Goal: Answer question/provide support: Share knowledge or assist other users

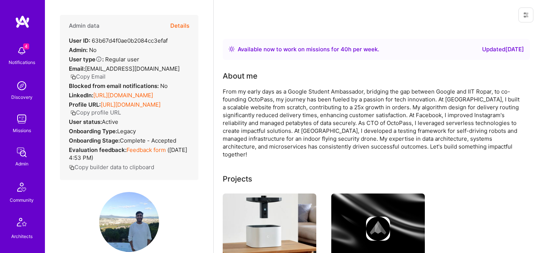
scroll to position [225, 0]
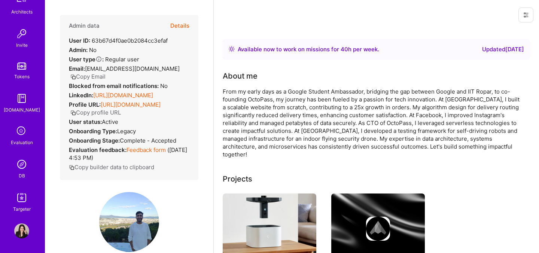
click at [21, 172] on div "DB" at bounding box center [22, 176] width 6 height 8
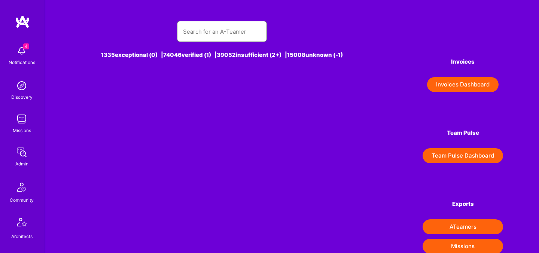
click at [227, 34] on input "text" at bounding box center [222, 31] width 78 height 19
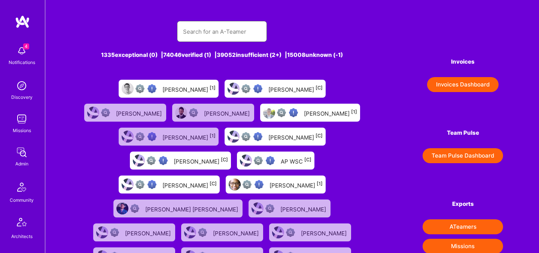
paste input "[EMAIL_ADDRESS][PERSON_NAME][DOMAIN_NAME]"
type input "uba.e.obasi@gmail.com"
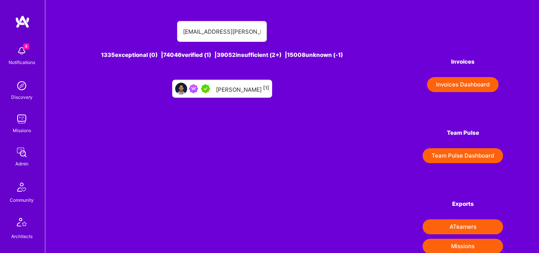
click at [242, 93] on div "Uba Obasi [1]" at bounding box center [242, 89] width 53 height 10
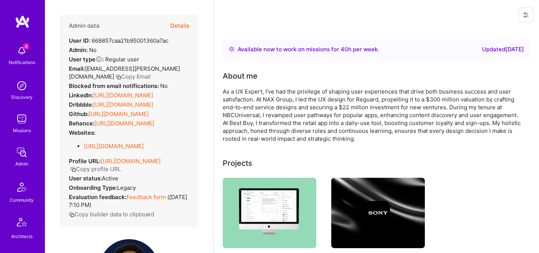
click at [183, 26] on button "Details" at bounding box center [179, 26] width 19 height 22
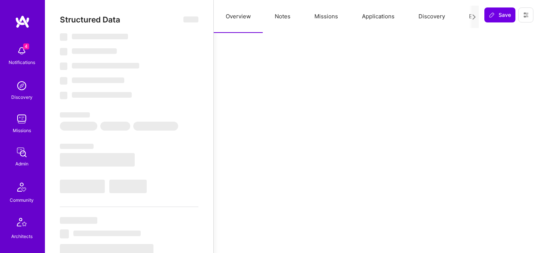
click at [467, 18] on button "Evaluation" at bounding box center [482, 16] width 51 height 33
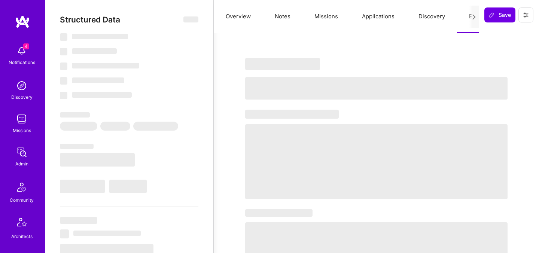
select select "Right Now"
select select "5"
select select "7"
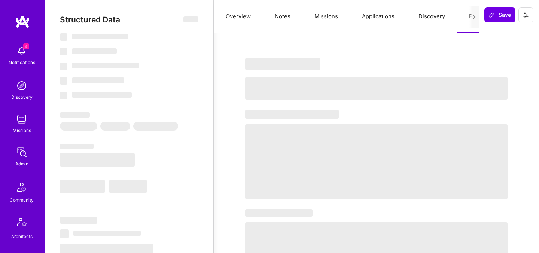
select select "US"
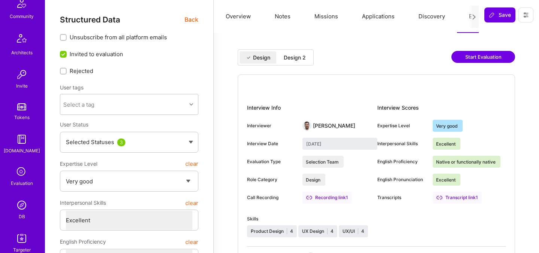
scroll to position [225, 0]
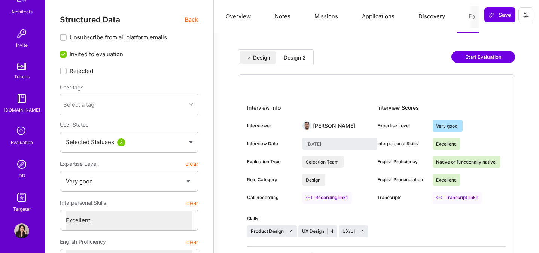
click at [21, 128] on icon at bounding box center [22, 131] width 14 height 14
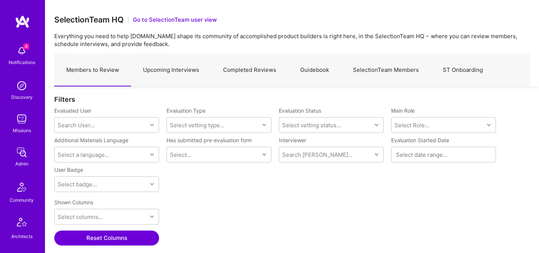
click at [363, 71] on link "SelectionTeam Members" at bounding box center [386, 70] width 90 height 33
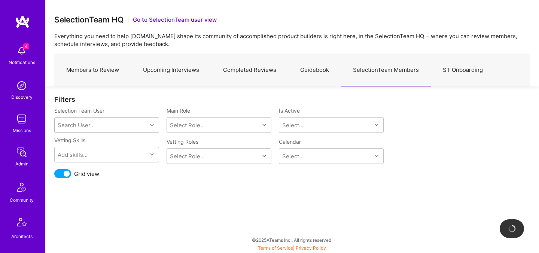
click at [90, 128] on div "Search User..." at bounding box center [76, 125] width 37 height 8
type input "e"
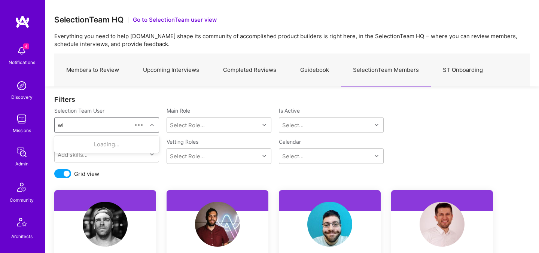
type input "wil"
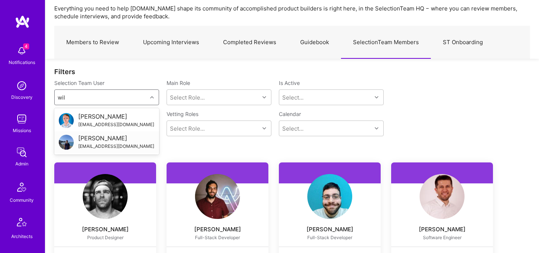
scroll to position [44, 0]
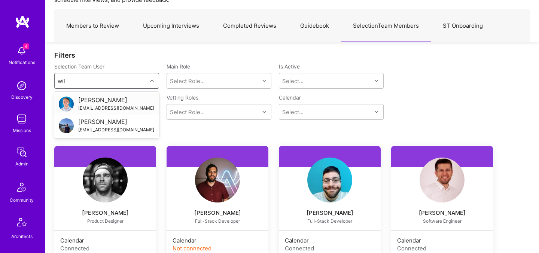
click at [112, 107] on div "wil@wilschmor.ca" at bounding box center [116, 108] width 76 height 8
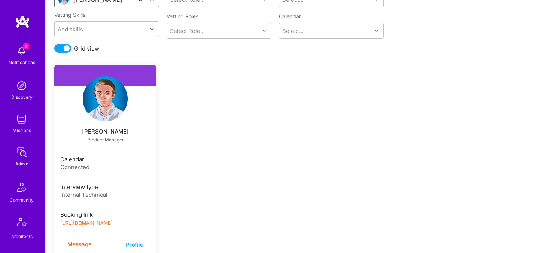
scroll to position [168, 0]
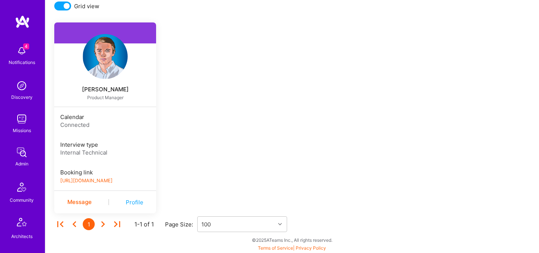
click at [113, 182] on link "https://book.a.team/wilschmor/evaluation" at bounding box center [86, 181] width 52 height 6
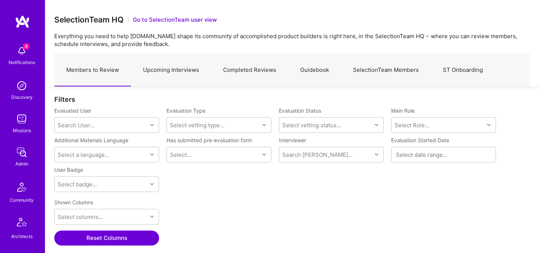
scroll to position [225, 0]
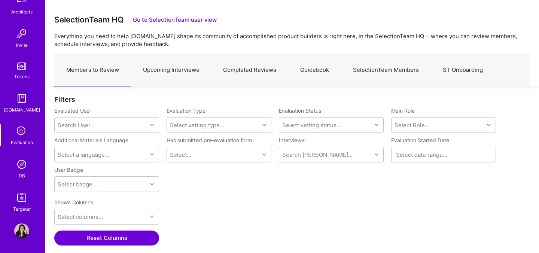
click at [22, 169] on img at bounding box center [21, 164] width 15 height 15
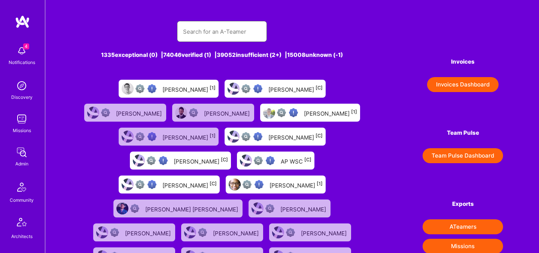
click at [198, 30] on input "text" at bounding box center [222, 31] width 78 height 19
paste input "adilmubeenwork@gmail.com"
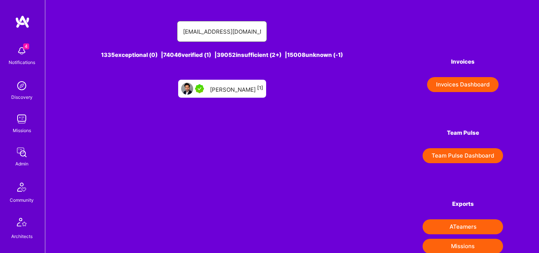
type input "adilmubeenwork@gmail.com"
click at [237, 90] on div "Adil Mubeen [1]" at bounding box center [236, 89] width 53 height 10
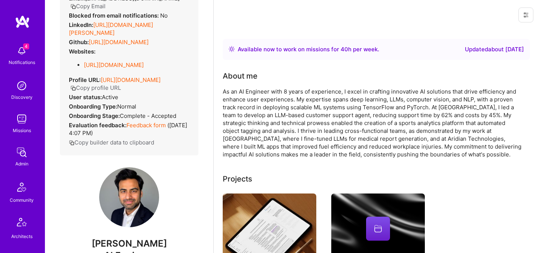
scroll to position [138, 0]
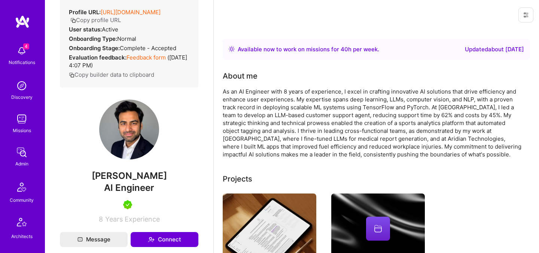
click at [135, 182] on span "Adil Mubeen" at bounding box center [129, 175] width 139 height 11
copy span "Adil Mubeen"
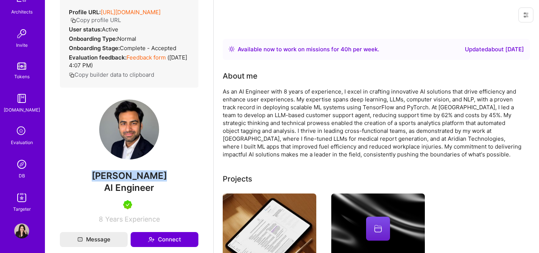
click at [24, 170] on img at bounding box center [21, 164] width 15 height 15
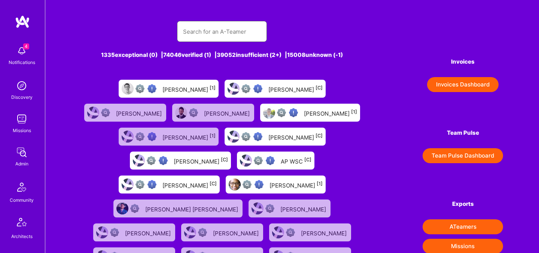
click at [206, 35] on input "text" at bounding box center [222, 31] width 78 height 19
paste input "choksitejas87@gmail.com"
type input "choksitejas87@gmail.com"
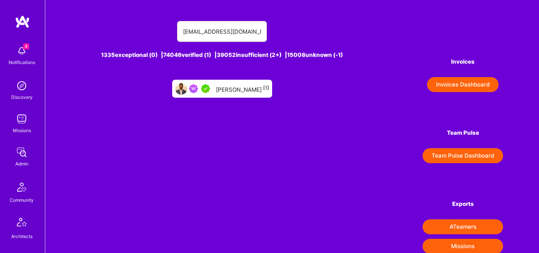
click at [234, 94] on div "Tejas Choksi [1]" at bounding box center [222, 89] width 100 height 18
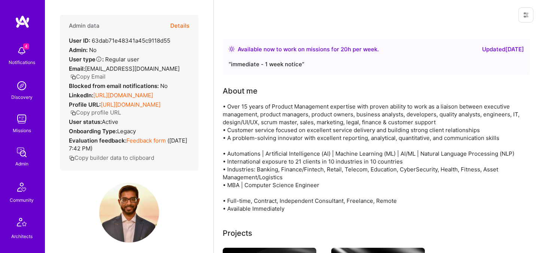
click at [184, 26] on button "Details" at bounding box center [179, 26] width 19 height 22
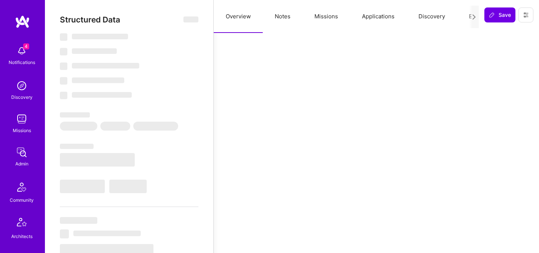
click at [465, 16] on button "Evaluation" at bounding box center [482, 16] width 51 height 33
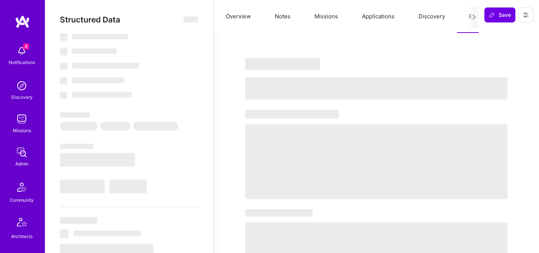
type textarea "x"
select select "Right Now"
select select "5"
select select "4"
select select "7"
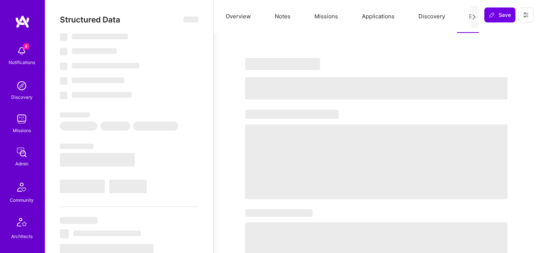
select select "7"
select select "US"
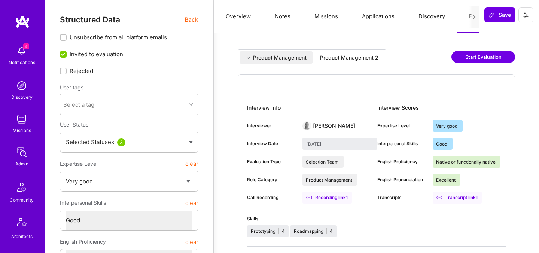
click at [327, 60] on div "Product Management 2" at bounding box center [349, 57] width 58 height 7
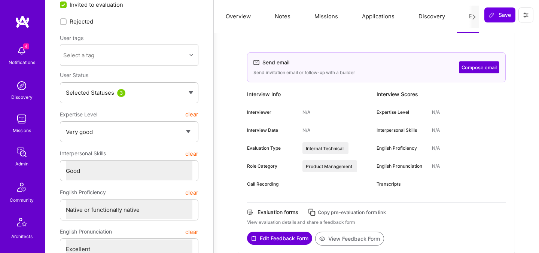
scroll to position [64, 0]
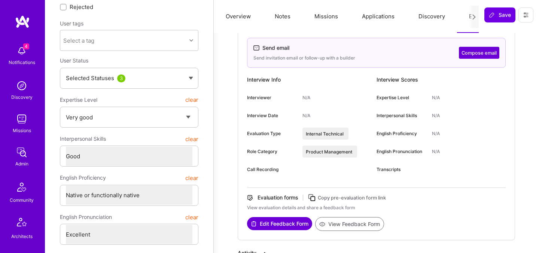
click at [313, 197] on icon at bounding box center [312, 198] width 9 height 9
click at [315, 199] on icon at bounding box center [312, 198] width 9 height 9
click at [523, 9] on button at bounding box center [526, 14] width 15 height 15
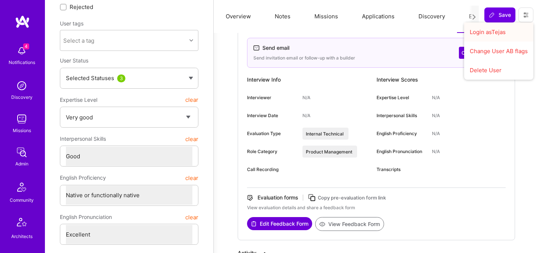
click at [489, 34] on button "Login as Tejas" at bounding box center [498, 31] width 69 height 19
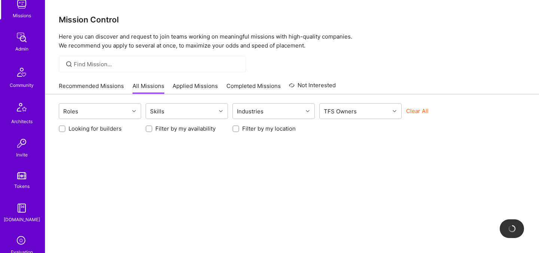
scroll to position [225, 0]
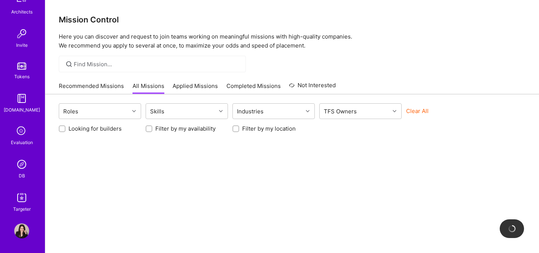
click at [23, 164] on img at bounding box center [21, 164] width 15 height 15
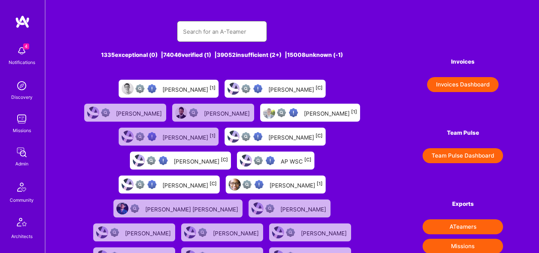
click at [208, 32] on input "text" at bounding box center [222, 31] width 78 height 19
paste input "[URL][DOMAIN_NAME]"
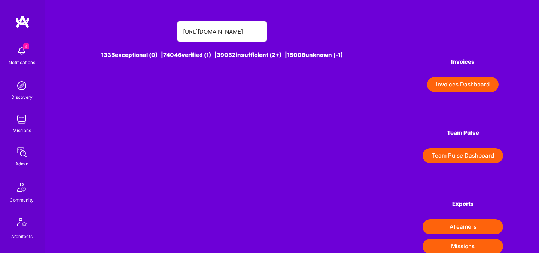
click at [196, 51] on div "1335 exceptional (0) | 74046 verified (1) | 39052 insufficient (2+) | 15008 unk…" at bounding box center [222, 55] width 282 height 8
click at [196, 31] on input "[URL][DOMAIN_NAME]" at bounding box center [222, 31] width 78 height 19
click at [196, 31] on input "https://book.a.team/wilschmor/evaluation" at bounding box center [222, 31] width 78 height 19
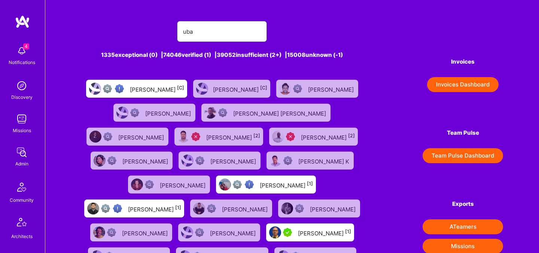
type input "uba.e.obasi@gmail.com"
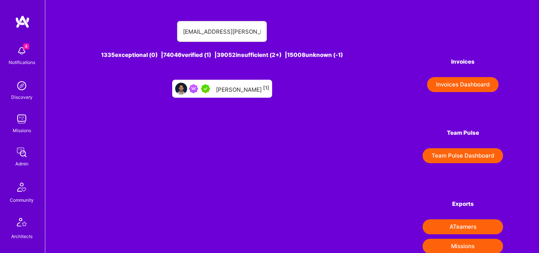
click at [239, 98] on link "Uba Obasi [1]" at bounding box center [222, 89] width 106 height 24
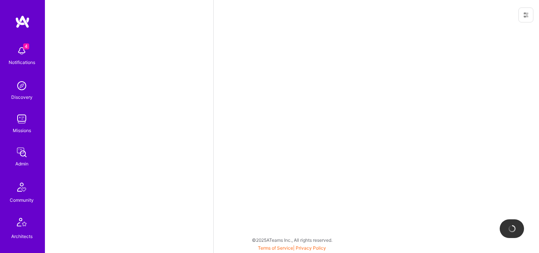
click at [239, 98] on div at bounding box center [376, 126] width 326 height 253
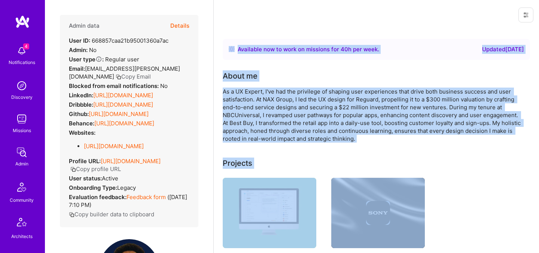
click at [178, 27] on button "Details" at bounding box center [179, 26] width 19 height 22
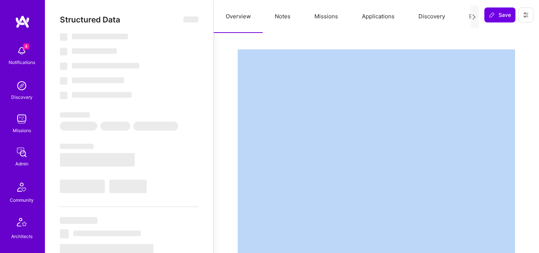
click at [468, 17] on button "Evaluation" at bounding box center [482, 16] width 51 height 33
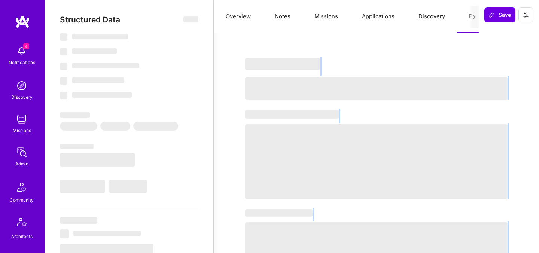
select select "Right Now"
select select "5"
select select "7"
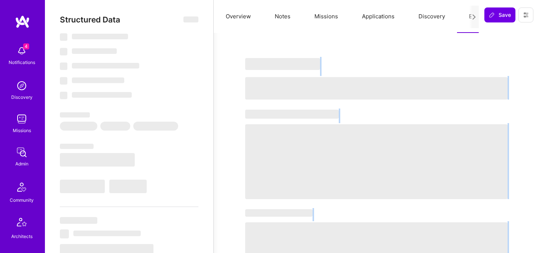
select select "US"
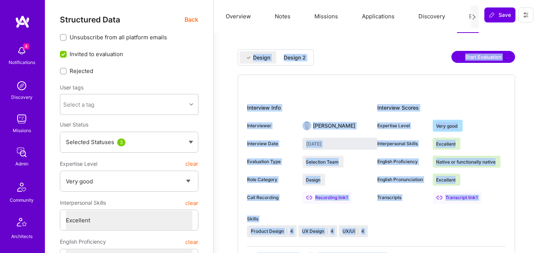
click at [297, 58] on div "Design 2" at bounding box center [295, 57] width 22 height 7
type input "September 30, 2025"
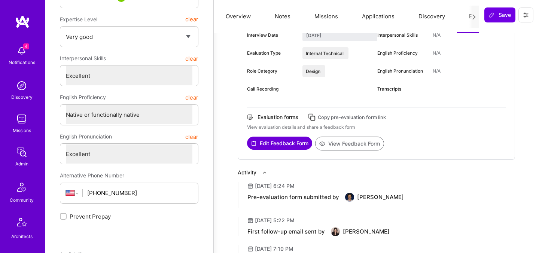
scroll to position [25, 0]
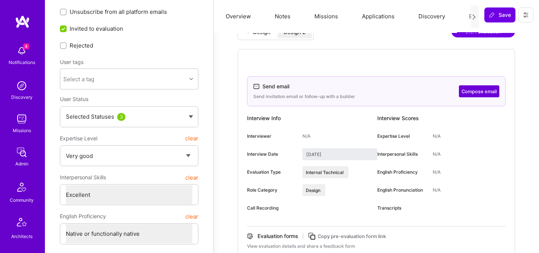
click at [475, 91] on button "Compose email" at bounding box center [479, 91] width 40 height 12
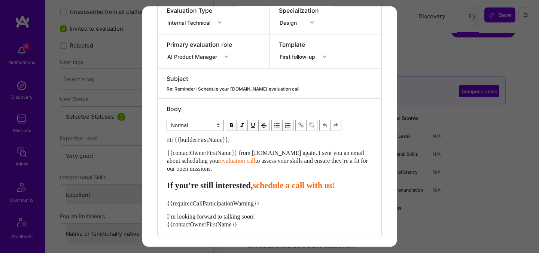
scroll to position [148, 0]
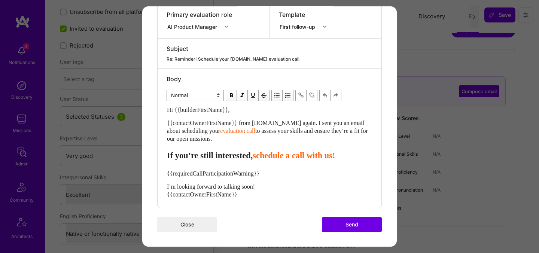
select select "header-three"
drag, startPoint x: 371, startPoint y: 156, endPoint x: 274, endPoint y: 156, distance: 97.0
click at [274, 156] on span "schedule a call with us!" at bounding box center [294, 155] width 82 height 9
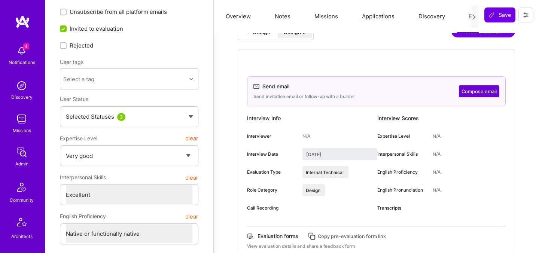
click at [524, 16] on icon at bounding box center [526, 15] width 4 height 4
click at [483, 34] on button "Login as Uba" at bounding box center [498, 31] width 69 height 19
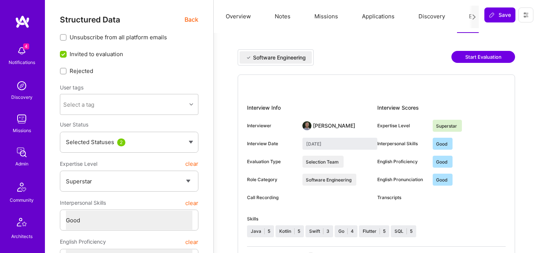
select select "7"
select select "4"
select select "6"
select select "US"
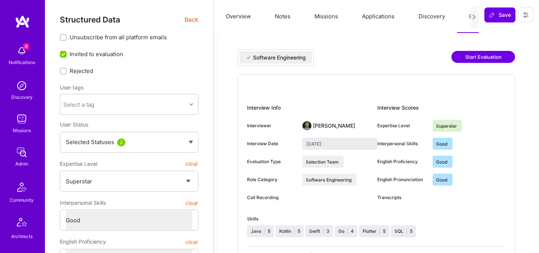
select select "Right Now"
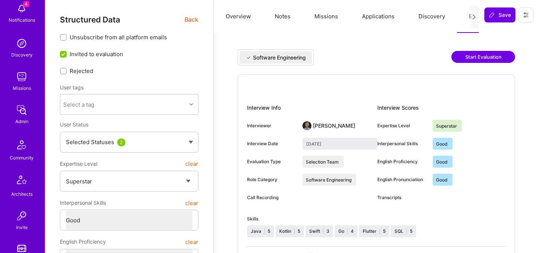
scroll to position [157, 0]
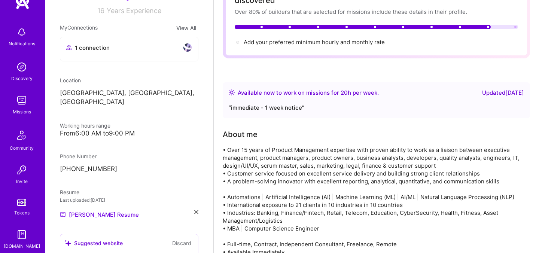
scroll to position [153, 0]
